Goal: Task Accomplishment & Management: Manage account settings

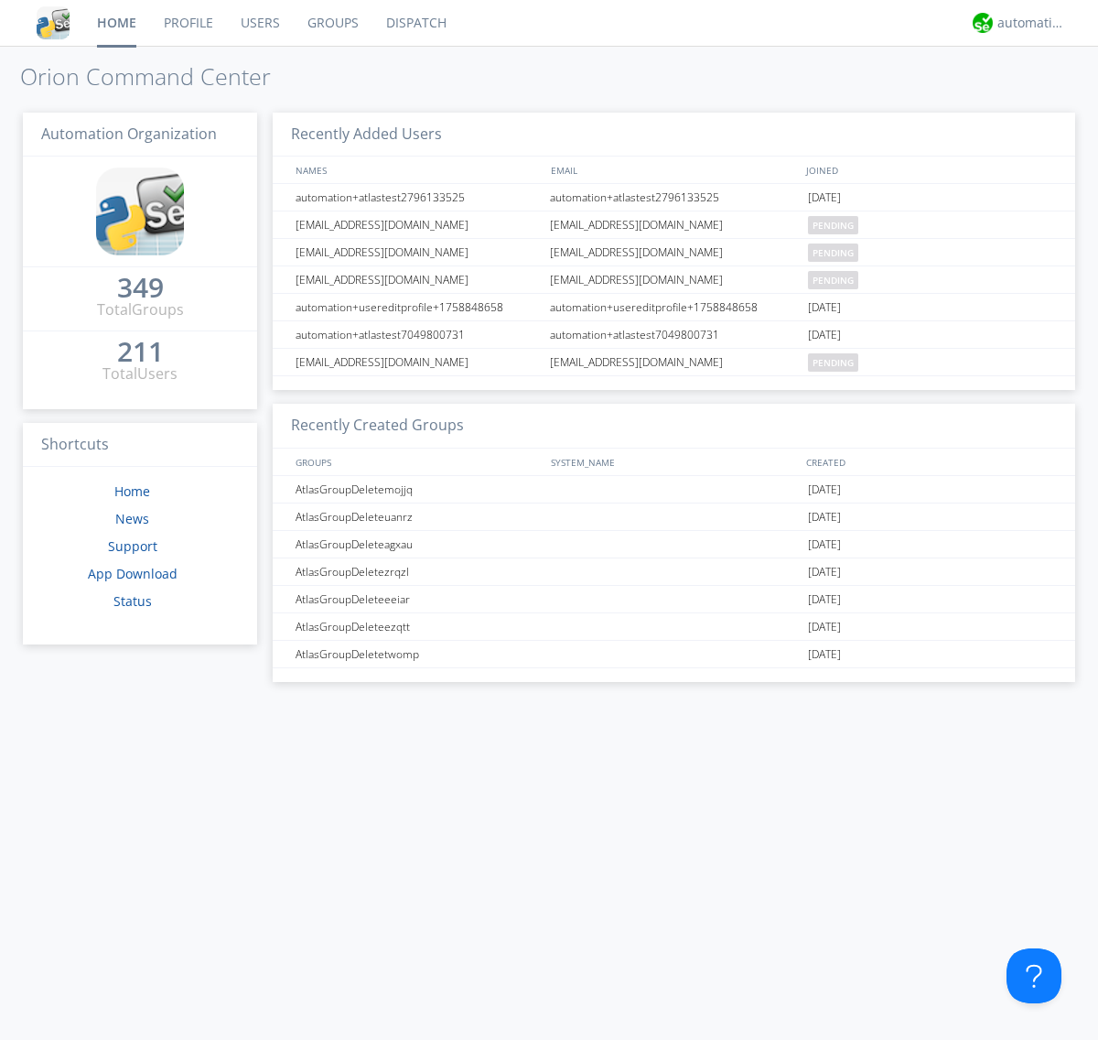
click at [331, 23] on link "Groups" at bounding box center [333, 23] width 79 height 46
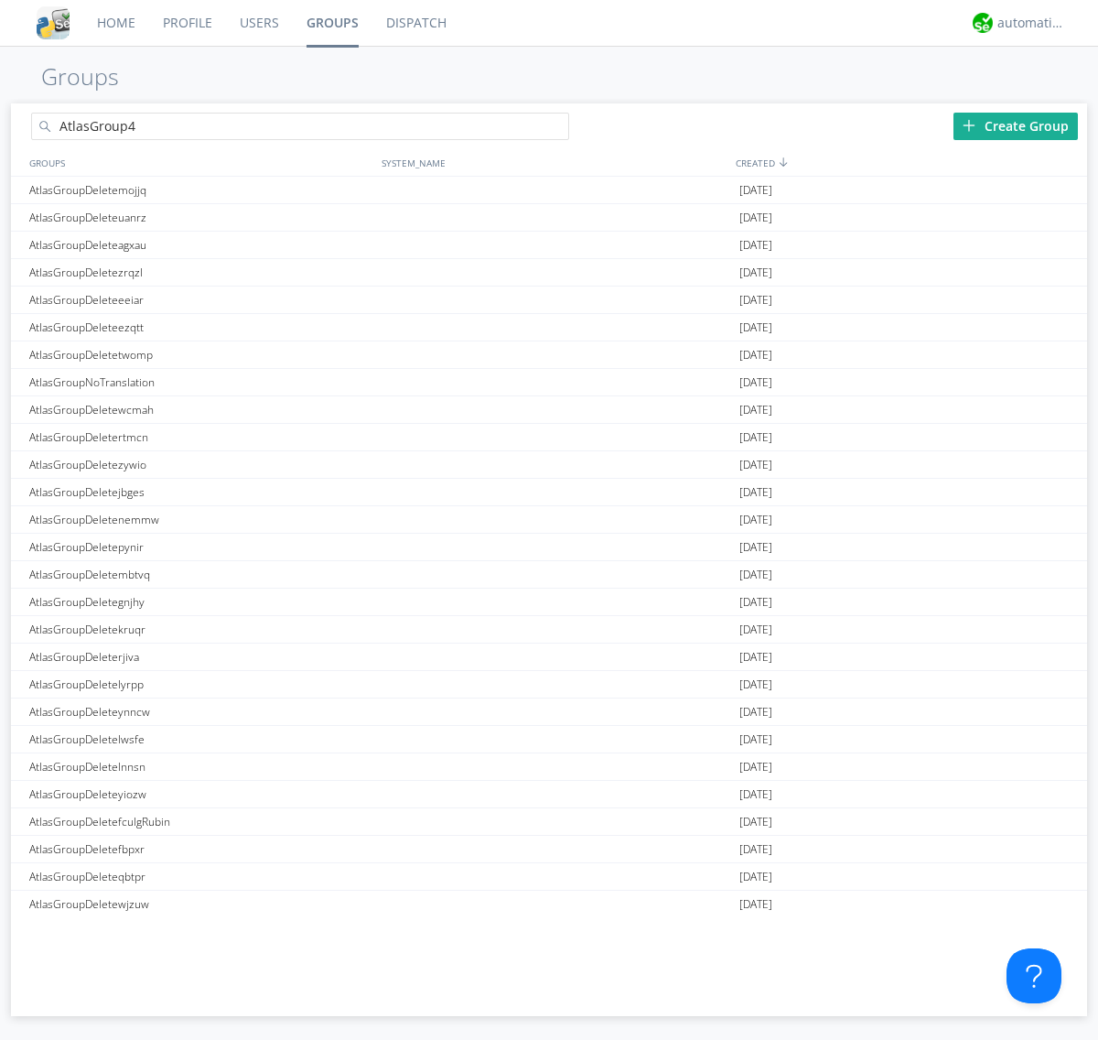
type input "AtlasGroup4"
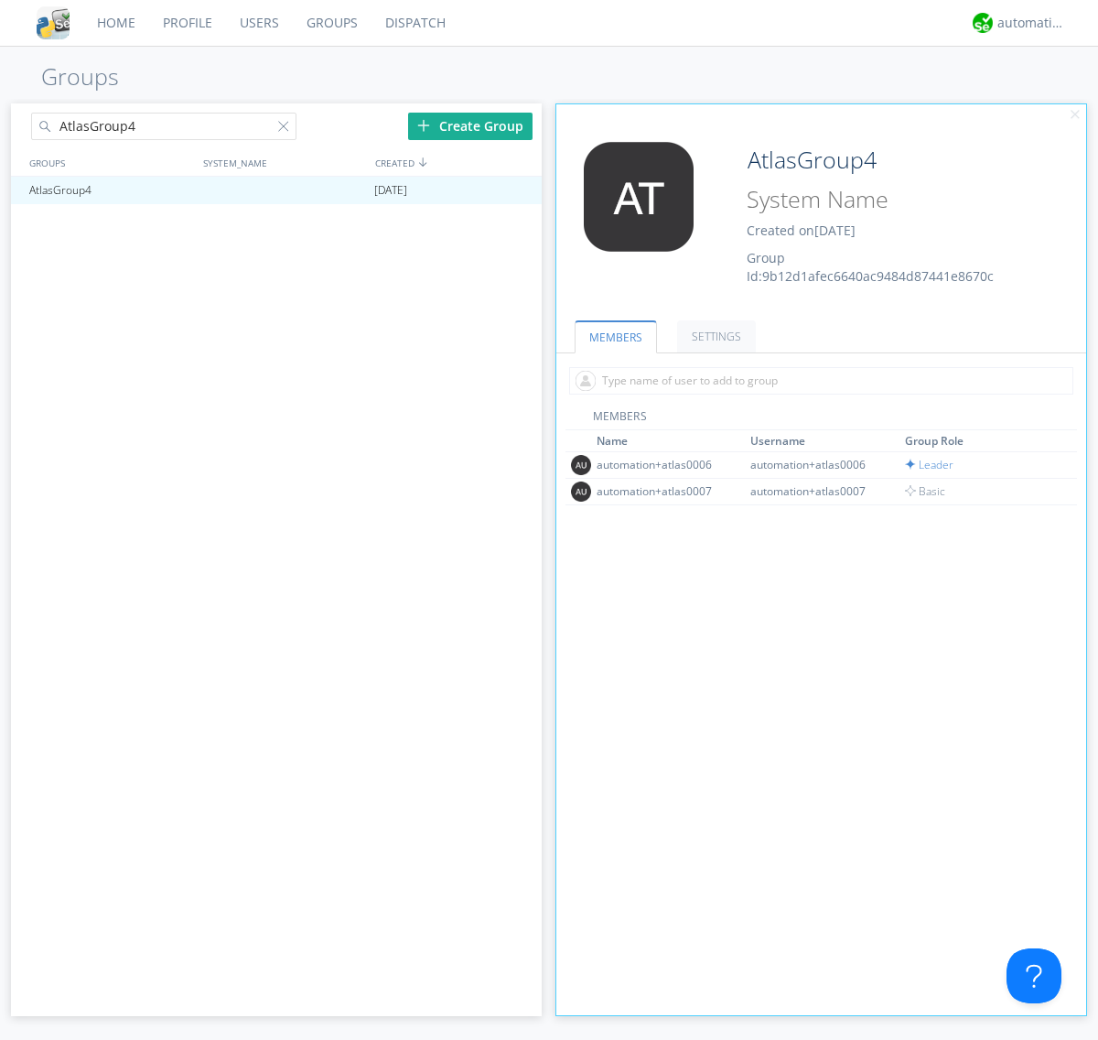
click at [714, 336] on link "SETTINGS" at bounding box center [716, 336] width 79 height 32
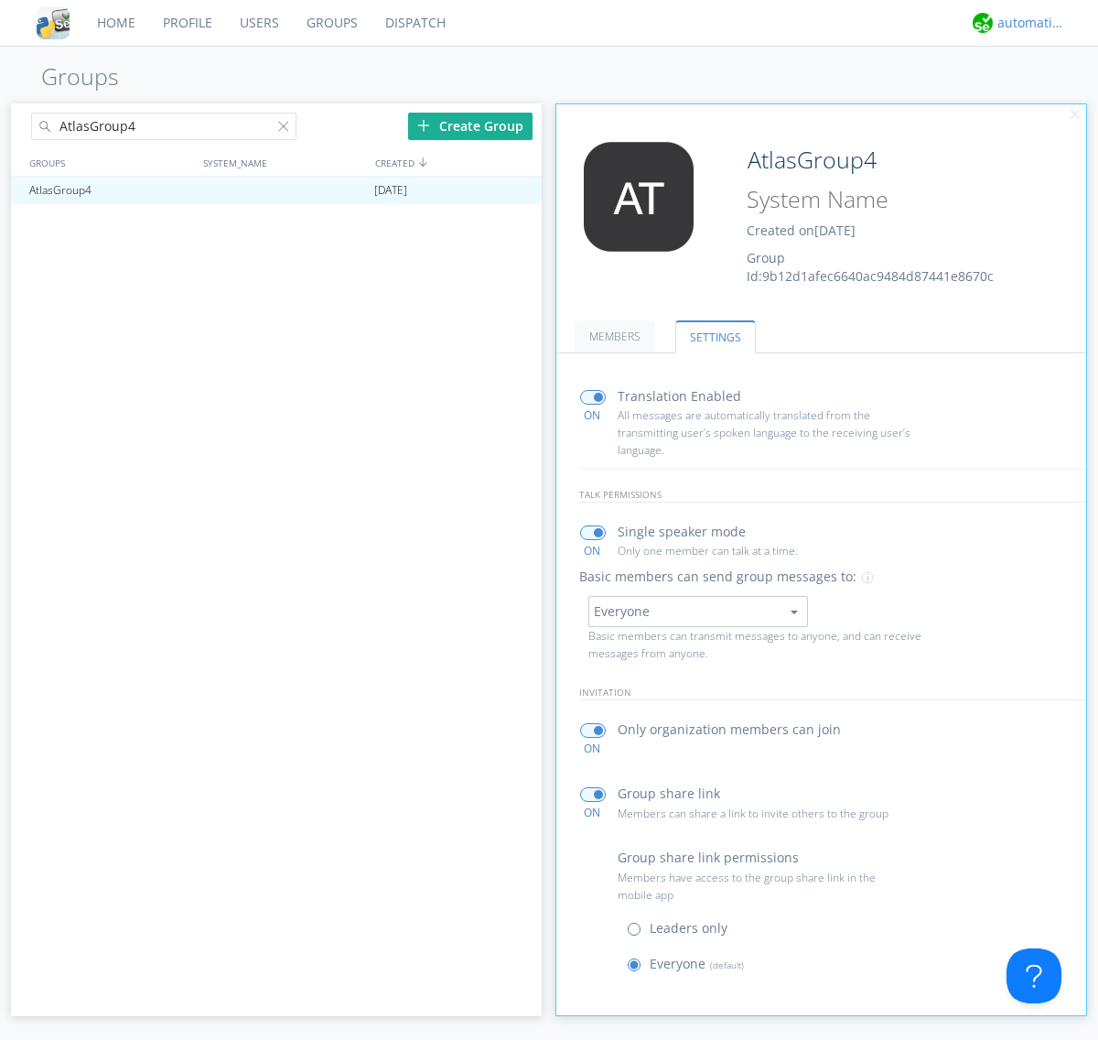
click at [1027, 23] on div "automation+atlas" at bounding box center [1032, 23] width 69 height 18
